Goal: Task Accomplishment & Management: Use online tool/utility

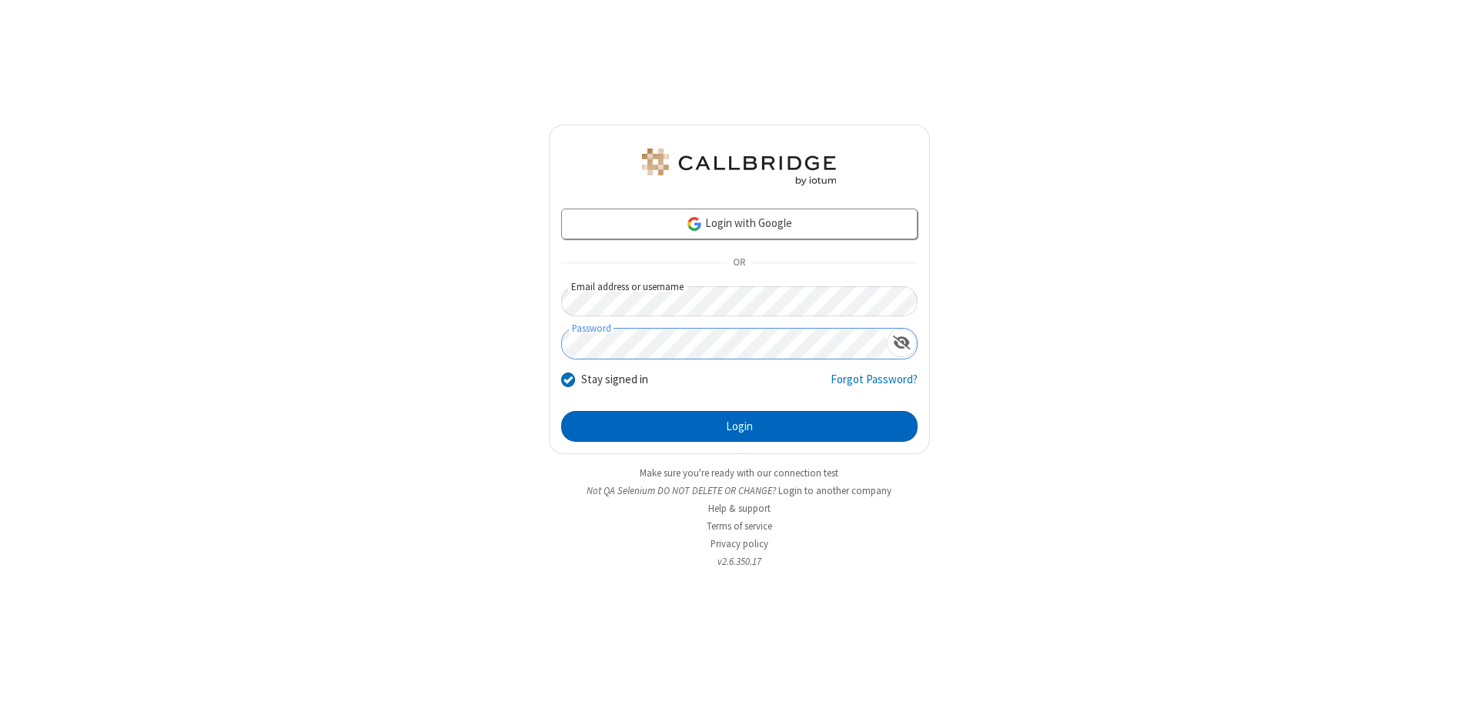
click at [739, 426] on button "Login" at bounding box center [739, 426] width 356 height 31
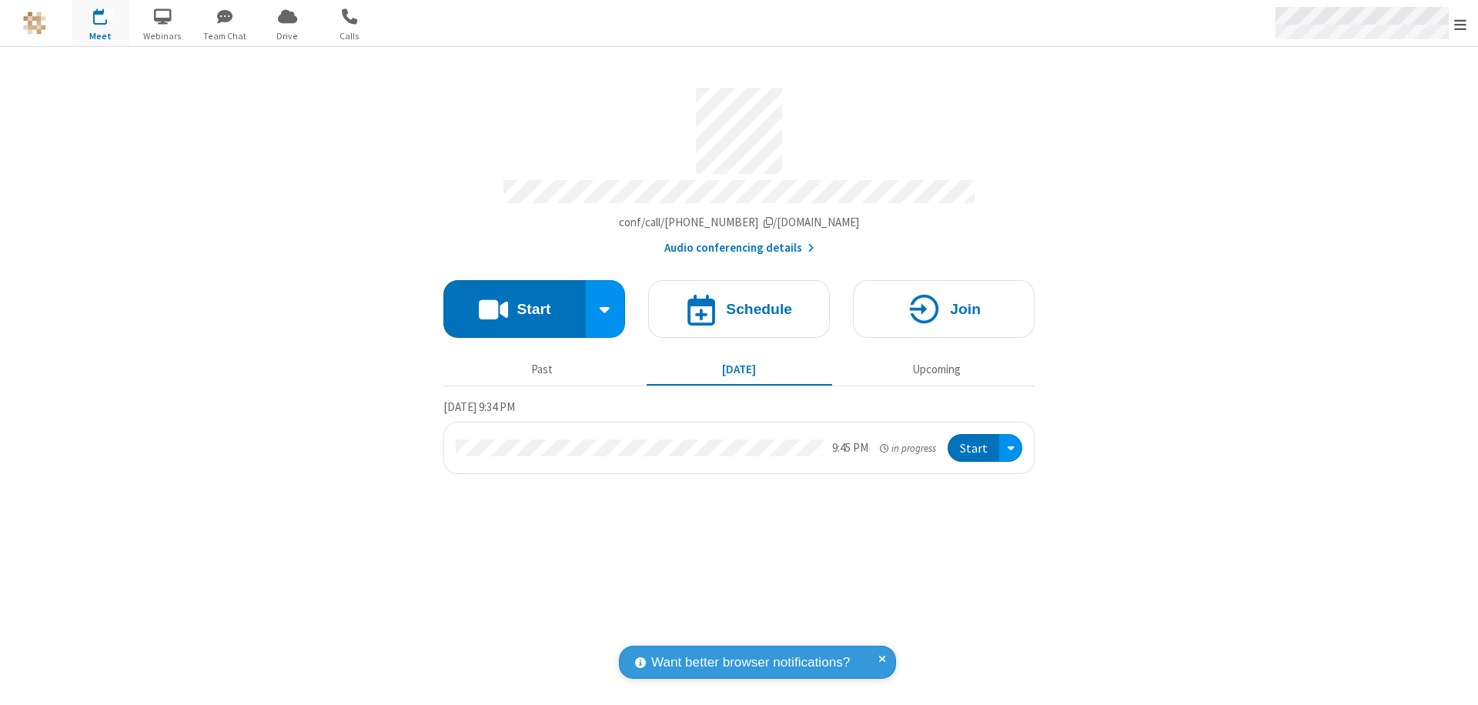
click at [1460, 24] on span "Open menu" at bounding box center [1460, 24] width 12 height 15
click at [287, 35] on span "Drive" at bounding box center [288, 36] width 58 height 14
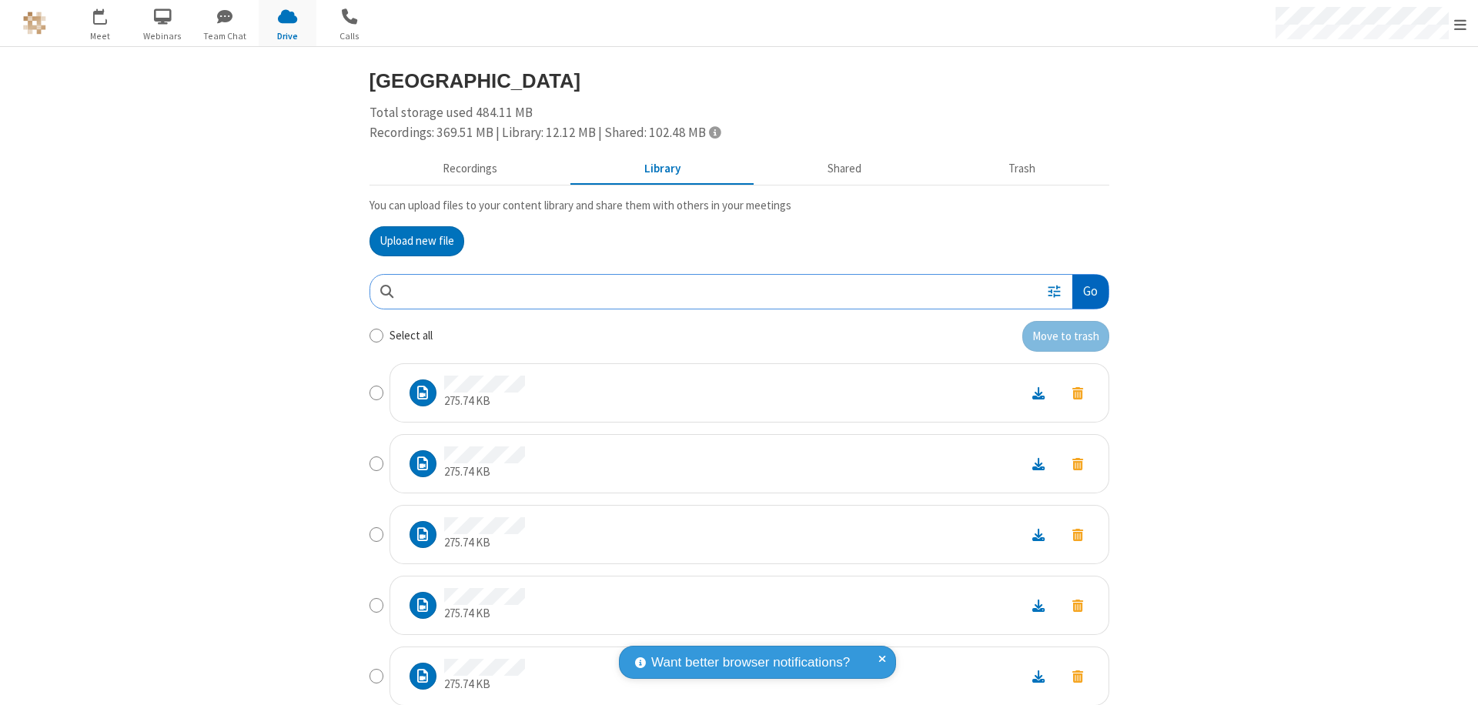
click at [1084, 291] on button "Go" at bounding box center [1089, 292] width 35 height 35
click at [410, 241] on button "Upload new file" at bounding box center [417, 241] width 95 height 31
